Goal: Task Accomplishment & Management: Use online tool/utility

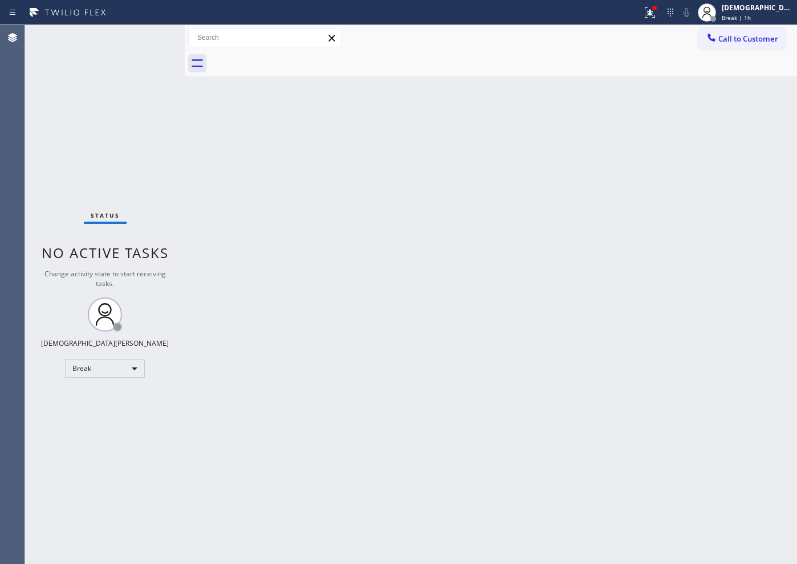
click at [564, 220] on div "Back to Dashboard Change Sender ID Customers Technicians Select a contact Outbo…" at bounding box center [491, 294] width 612 height 539
click at [119, 374] on body "Status report Issues detected These issues could affect your workflow. Please c…" at bounding box center [398, 282] width 797 height 564
click at [112, 395] on li "Available" at bounding box center [105, 399] width 78 height 14
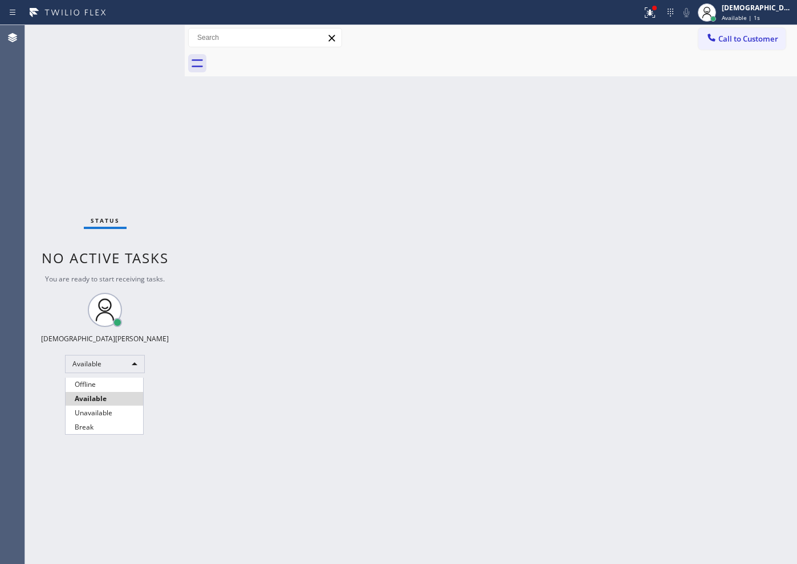
click at [104, 396] on li "Available" at bounding box center [105, 399] width 78 height 14
click at [104, 397] on li "Available" at bounding box center [105, 395] width 78 height 14
click at [103, 397] on li "Available" at bounding box center [105, 395] width 78 height 14
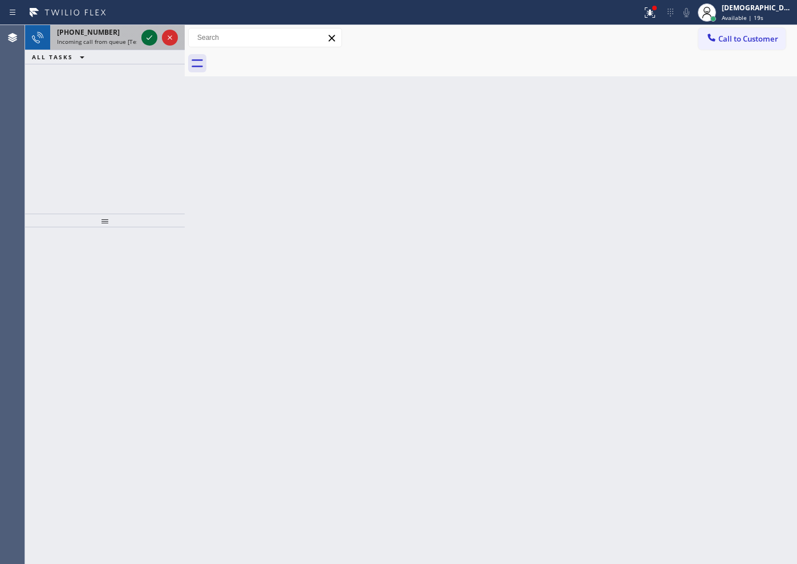
click at [148, 34] on icon at bounding box center [150, 38] width 14 height 14
click at [35, 156] on div "[PHONE_NUMBER] Incoming call from queue [Test] All ALL TASKS ALL TASKS ACTIVE T…" at bounding box center [105, 119] width 160 height 189
click at [147, 38] on icon at bounding box center [150, 37] width 6 height 5
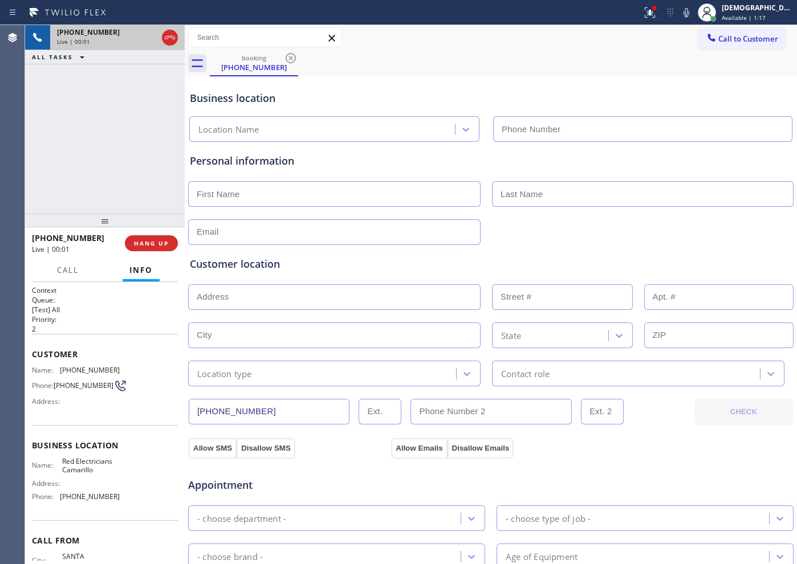
type input "[PHONE_NUMBER]"
click at [170, 38] on icon at bounding box center [170, 38] width 14 height 14
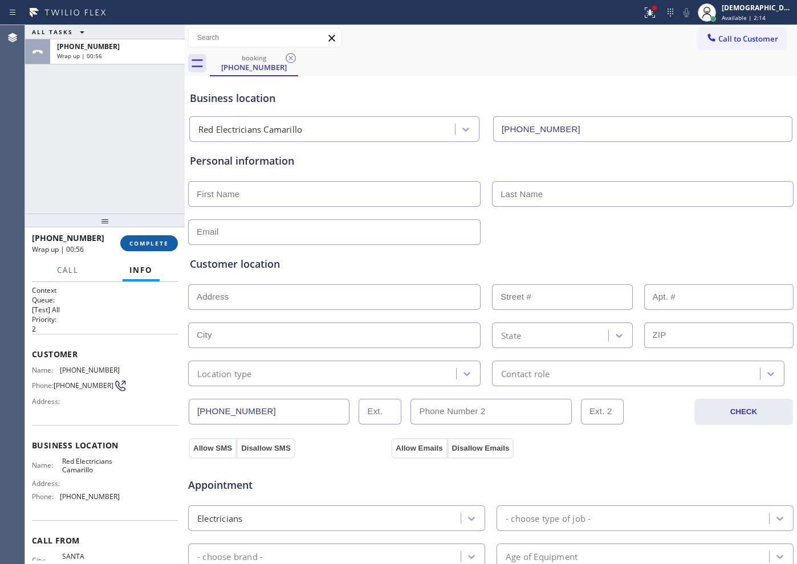
click at [162, 249] on button "COMPLETE" at bounding box center [149, 243] width 58 height 16
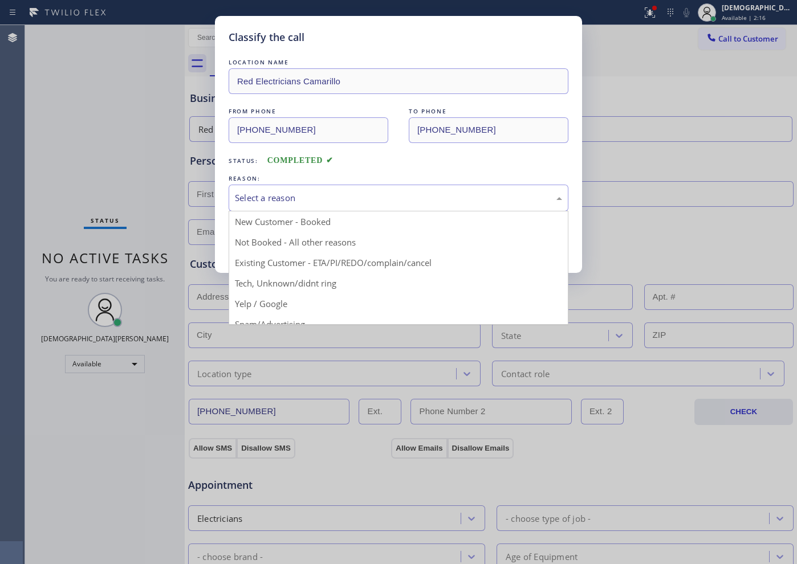
click at [272, 207] on div "Select a reason" at bounding box center [399, 198] width 340 height 27
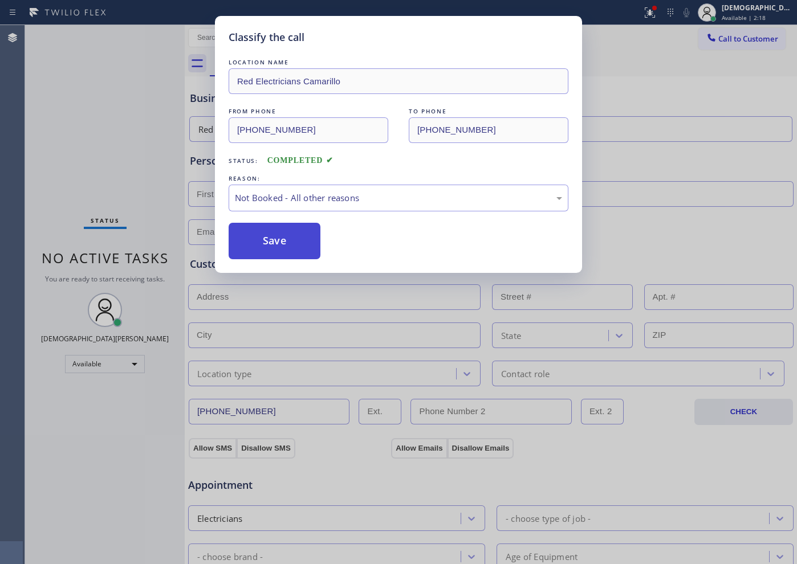
click at [282, 251] on button "Save" at bounding box center [275, 241] width 92 height 36
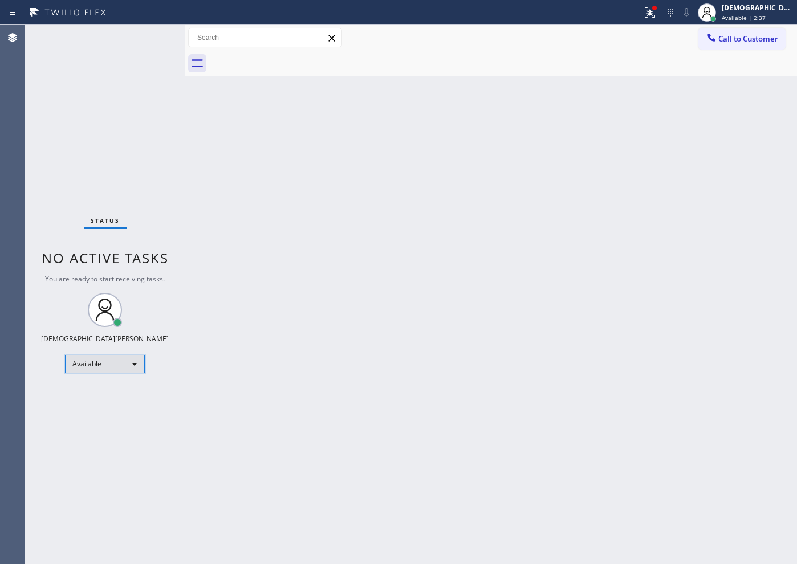
click at [124, 364] on div "Available" at bounding box center [105, 364] width 80 height 18
click at [117, 417] on li "Break" at bounding box center [105, 423] width 78 height 14
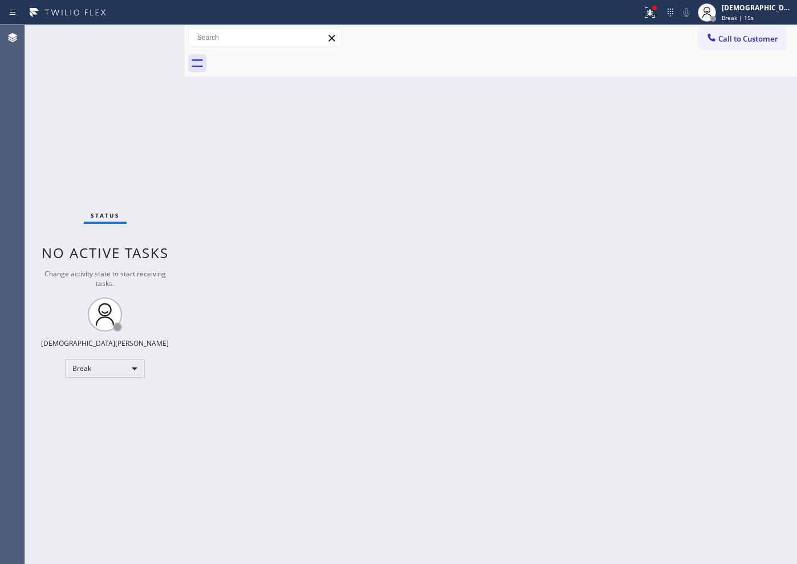
click at [23, 193] on div "Agent Desktop" at bounding box center [12, 294] width 25 height 539
